Goal: Register for event/course: Register for event/course

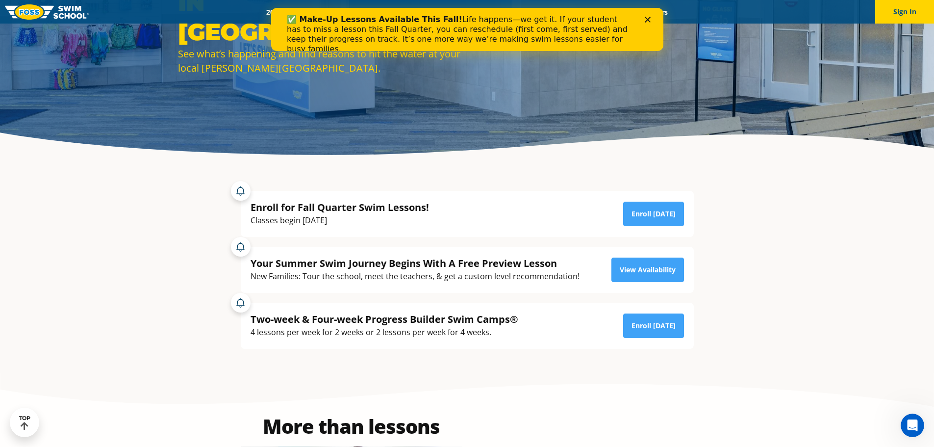
click at [646, 21] on polygon "Close" at bounding box center [647, 20] width 6 height 6
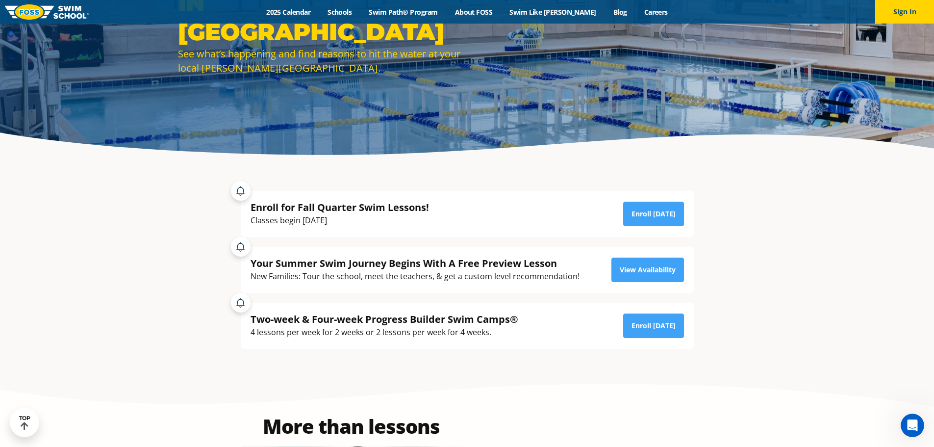
scroll to position [196, 0]
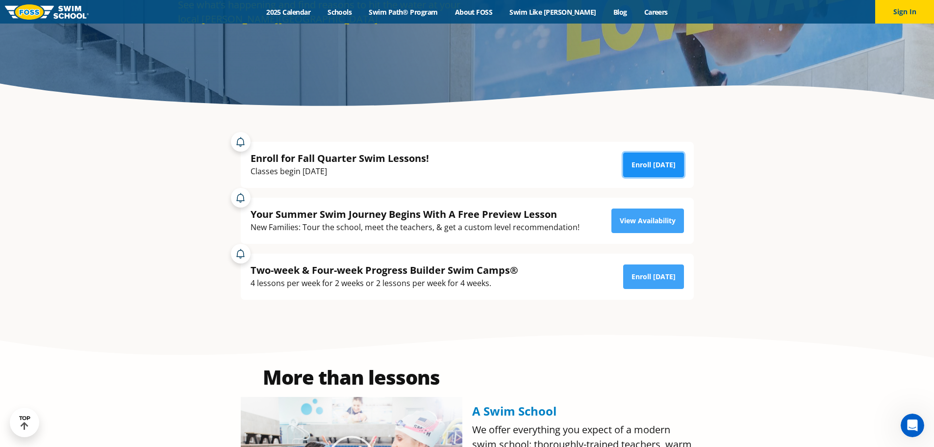
click at [653, 174] on link "Enroll [DATE]" at bounding box center [653, 164] width 61 height 25
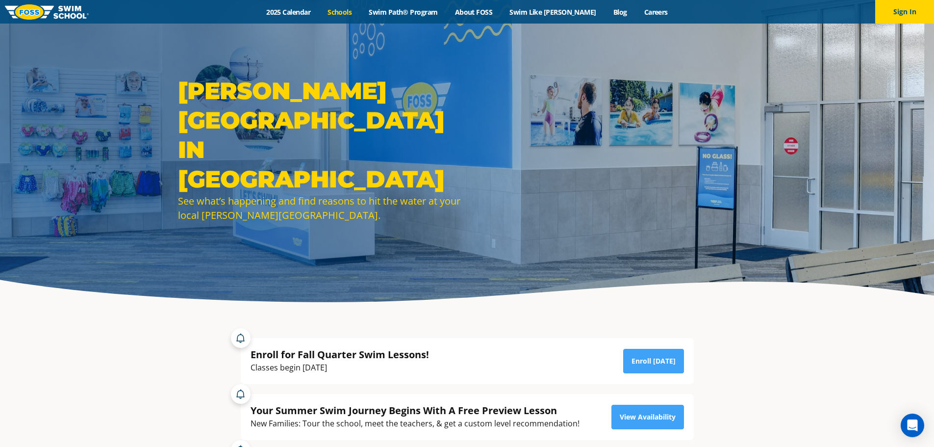
click at [353, 12] on link "Schools" at bounding box center [339, 11] width 41 height 9
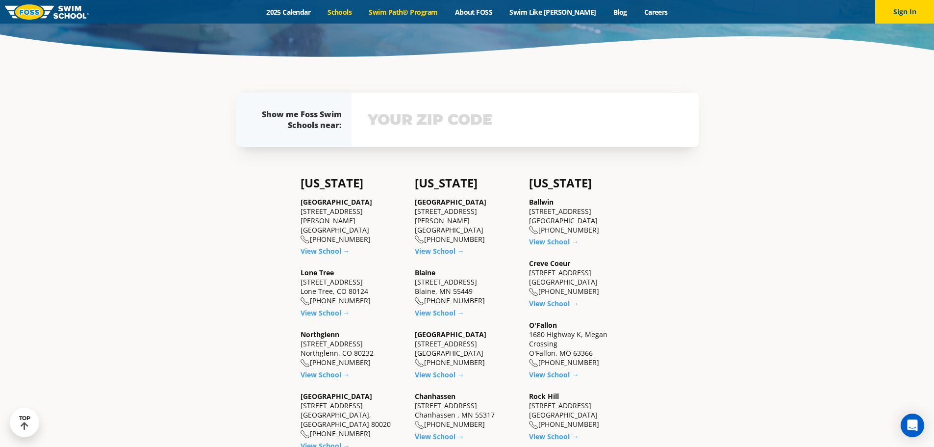
click at [418, 8] on link "Swim Path® Program" at bounding box center [403, 11] width 86 height 9
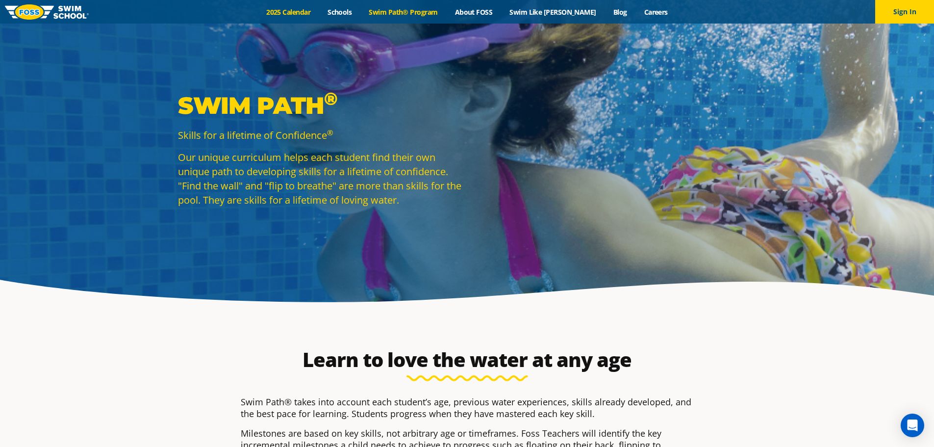
click at [292, 14] on link "2025 Calendar" at bounding box center [288, 11] width 61 height 9
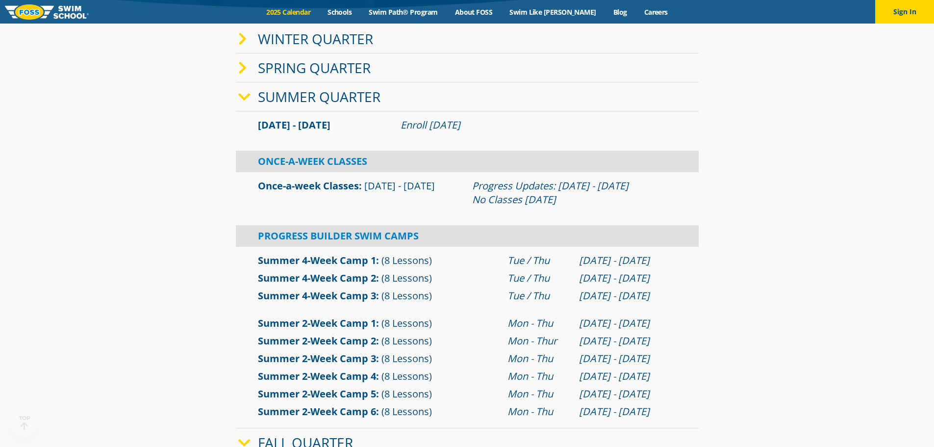
scroll to position [294, 0]
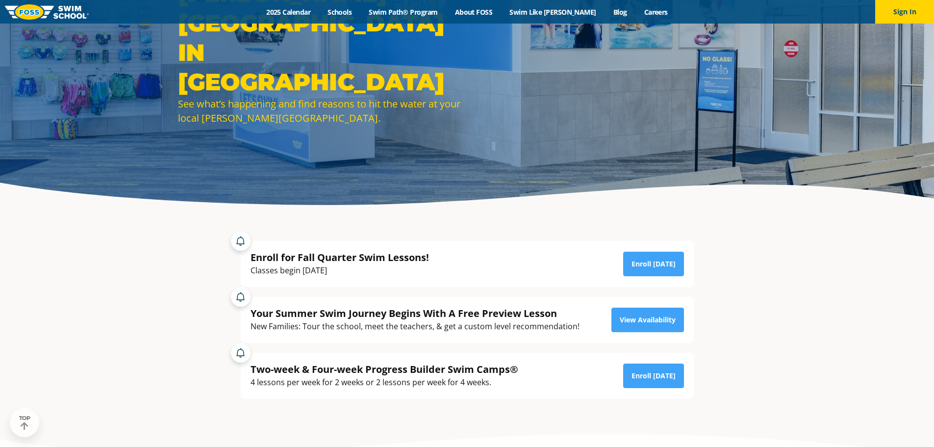
scroll to position [98, 0]
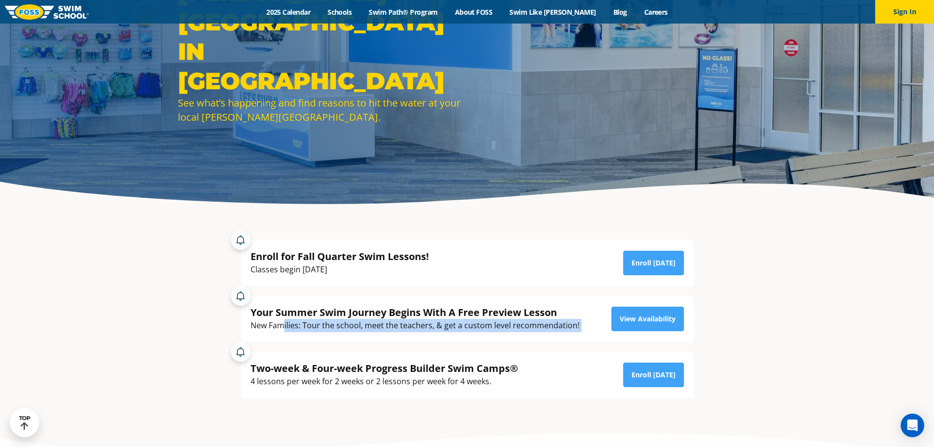
drag, startPoint x: 283, startPoint y: 326, endPoint x: 588, endPoint y: 325, distance: 304.4
click at [588, 325] on div "Your Summer Swim Journey Begins With A Free Preview Lesson New Families: Tour t…" at bounding box center [467, 318] width 433 height 26
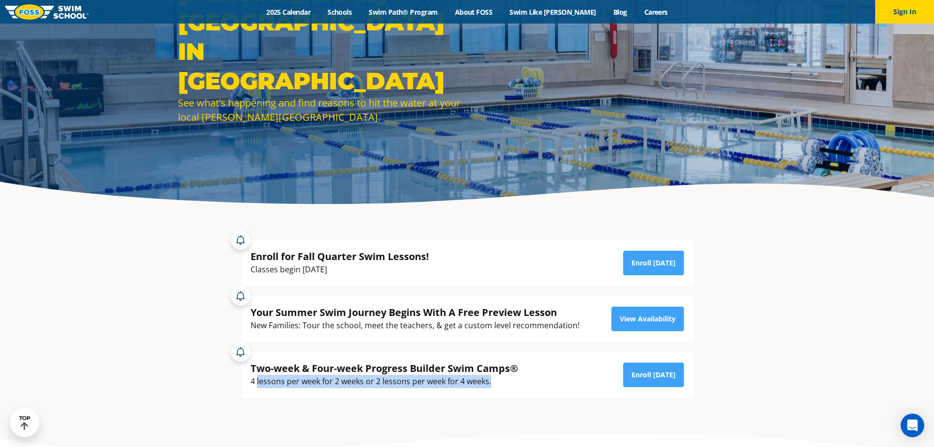
drag, startPoint x: 256, startPoint y: 384, endPoint x: 499, endPoint y: 384, distance: 243.1
click at [499, 384] on div "4 lessons per week for 2 weeks or 2 lessons per week for 4 weeks." at bounding box center [385, 381] width 268 height 13
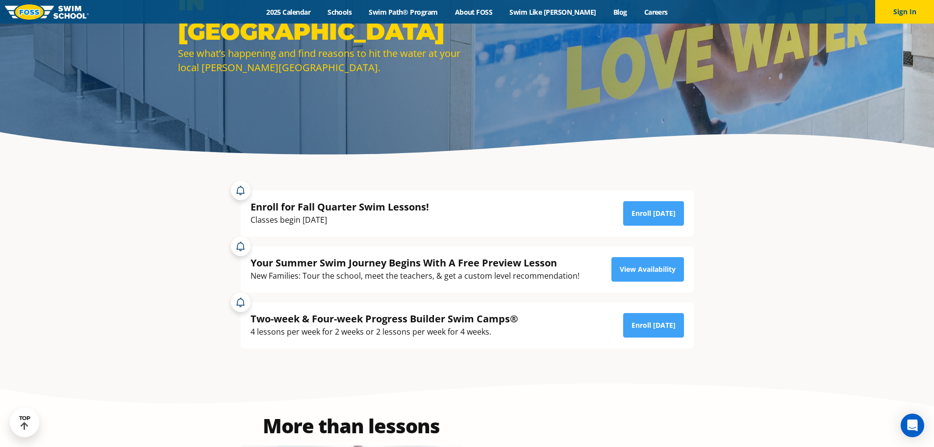
scroll to position [147, 0]
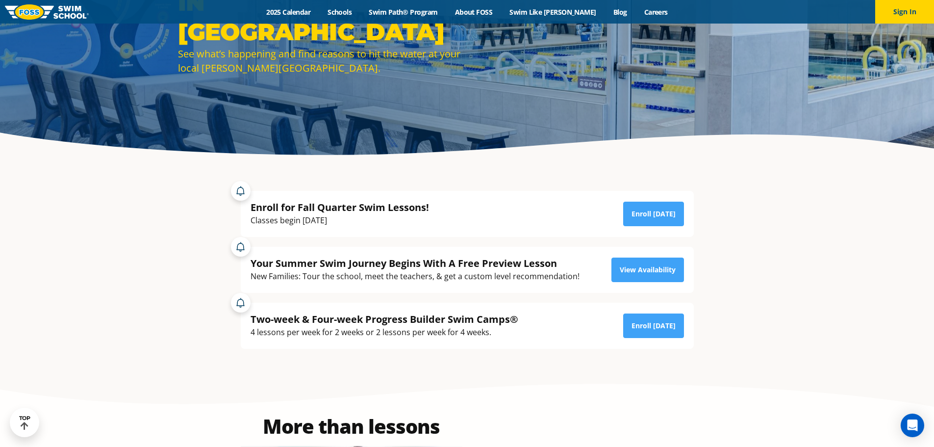
drag, startPoint x: 247, startPoint y: 222, endPoint x: 371, endPoint y: 219, distance: 124.1
click at [371, 219] on div "Enroll for Fall Quarter Swim Lessons! Classes begin [DATE] Enroll [DATE]" at bounding box center [467, 214] width 453 height 46
click at [371, 219] on div "Classes begin [DATE]" at bounding box center [340, 220] width 178 height 13
click at [673, 214] on link "Enroll [DATE]" at bounding box center [653, 213] width 61 height 25
